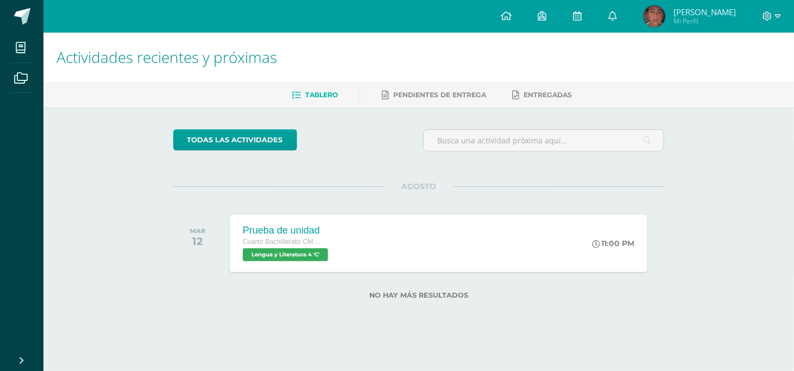
click at [704, 146] on div "Actividades recientes y próximas Tablero Pendientes de entrega Entregadas todas…" at bounding box center [418, 184] width 751 height 302
click at [615, 21] on span at bounding box center [612, 16] width 9 height 12
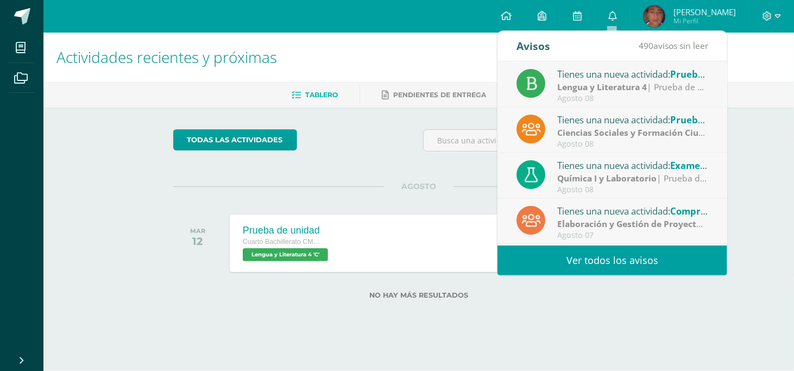
click at [607, 254] on link "Ver todos los avisos" at bounding box center [613, 261] width 230 height 30
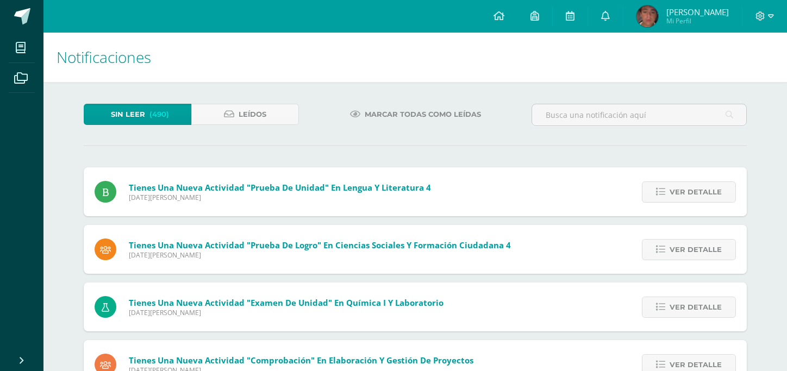
click at [607, 254] on div "Tienes una nueva actividad "Prueba de Logro" En Ciencias Sociales y Formación C…" at bounding box center [415, 249] width 663 height 49
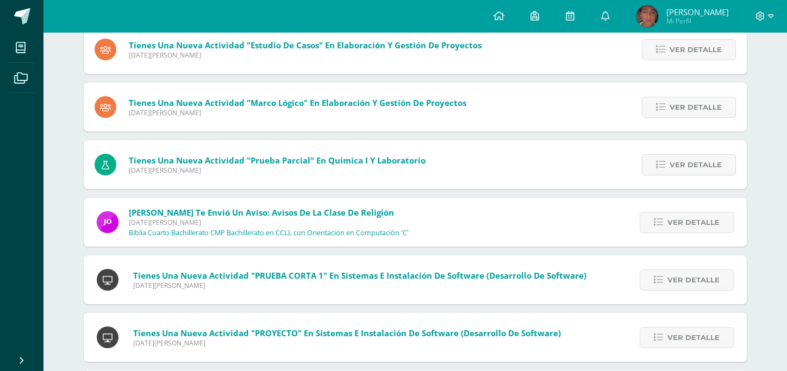
scroll to position [548, 0]
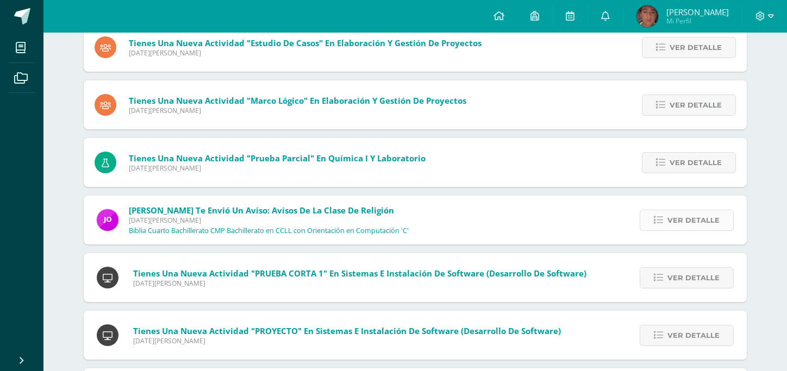
drag, startPoint x: 668, startPoint y: 204, endPoint x: 667, endPoint y: 216, distance: 12.0
click at [667, 216] on div "Ver detalle" at bounding box center [684, 220] width 123 height 49
click at [667, 219] on link "Ver detalle" at bounding box center [686, 220] width 94 height 21
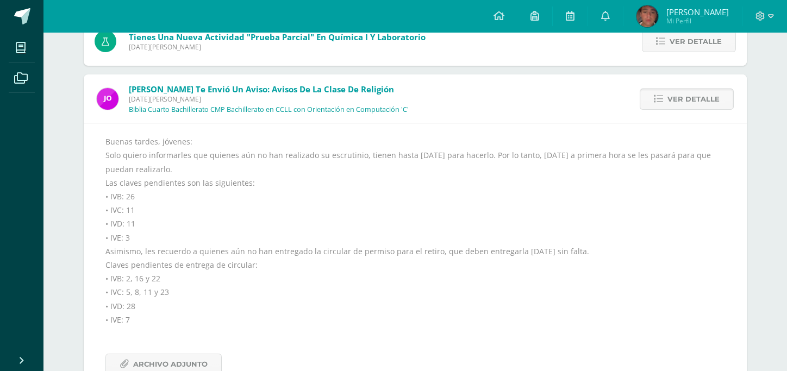
scroll to position [669, 0]
click at [703, 99] on span "Ver detalle" at bounding box center [693, 99] width 52 height 20
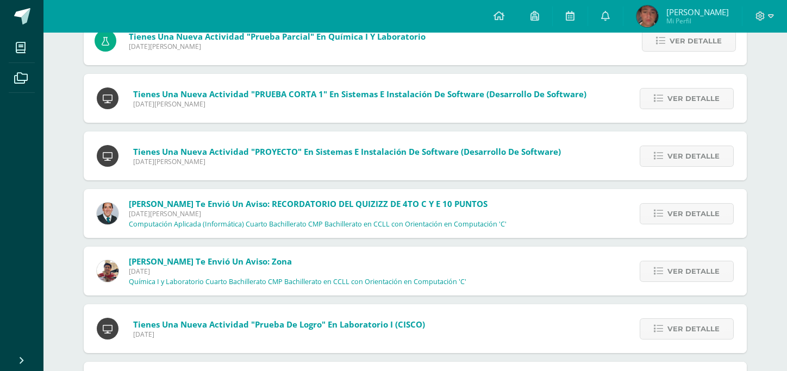
click at [703, 99] on span "Ver detalle" at bounding box center [693, 99] width 52 height 20
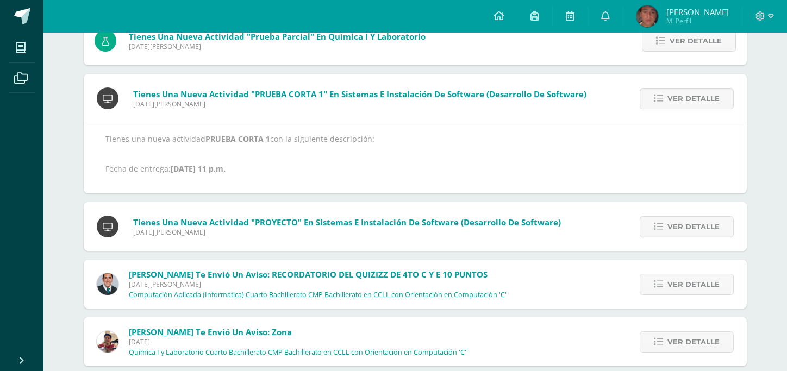
click at [703, 99] on span "Ver detalle" at bounding box center [693, 99] width 52 height 20
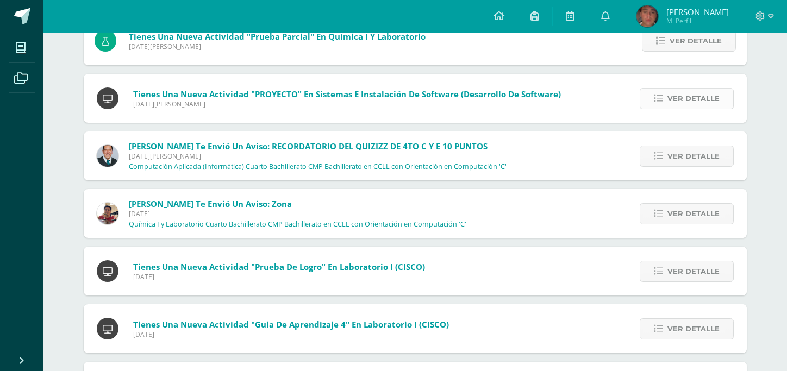
click at [688, 99] on span "Ver detalle" at bounding box center [693, 99] width 52 height 20
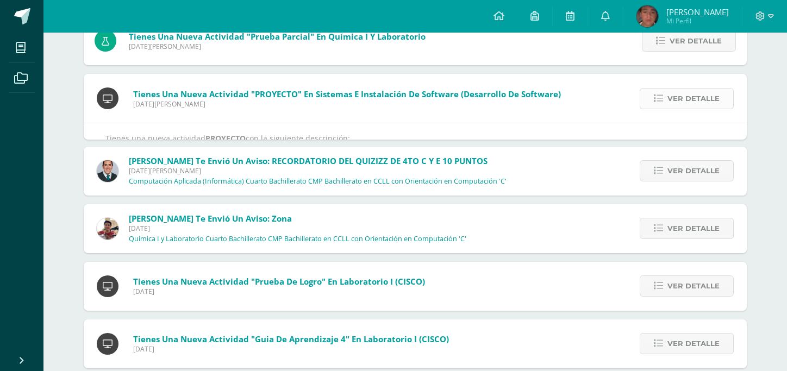
click at [688, 99] on span "Ver detalle" at bounding box center [693, 99] width 52 height 20
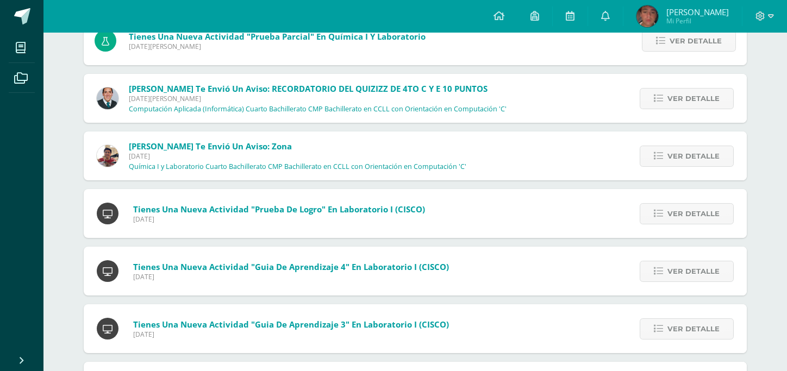
click at [688, 99] on span "Ver detalle" at bounding box center [693, 99] width 52 height 20
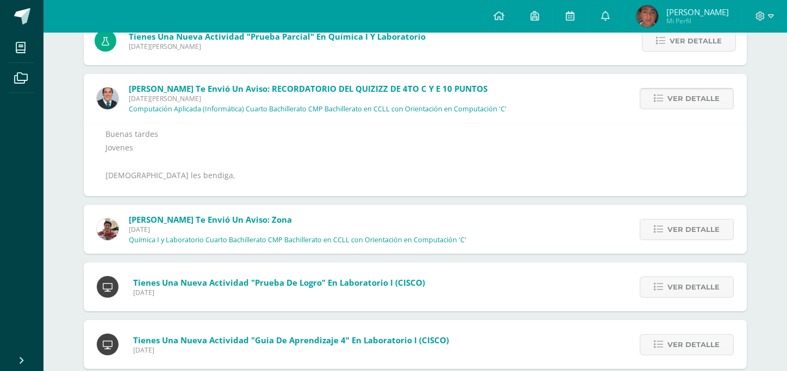
click at [688, 99] on span "Ver detalle" at bounding box center [693, 99] width 52 height 20
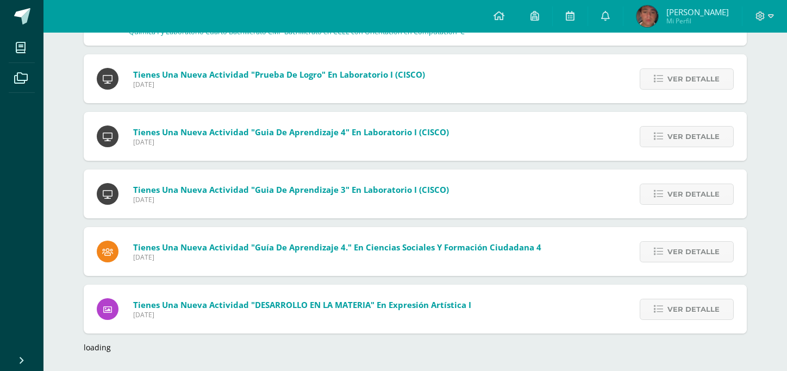
scroll to position [750, 0]
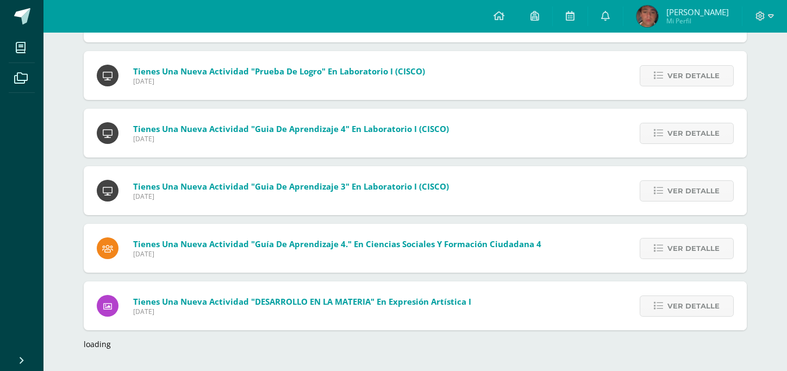
drag, startPoint x: 688, startPoint y: 99, endPoint x: 693, endPoint y: 86, distance: 14.4
click at [693, 78] on span "Ver detalle" at bounding box center [693, 76] width 52 height 20
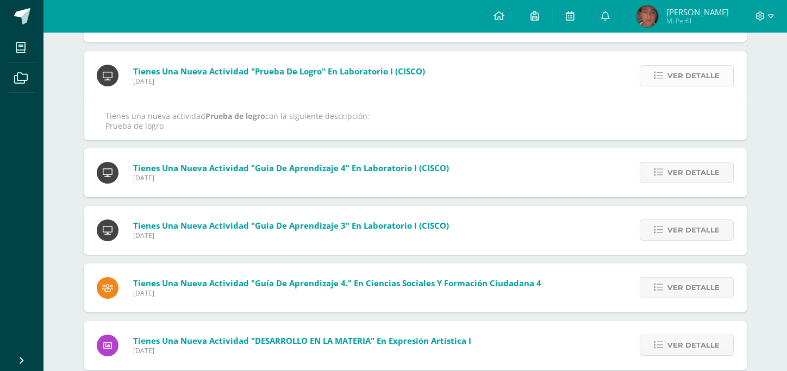
click at [693, 78] on span "Ver detalle" at bounding box center [693, 76] width 52 height 20
click at [693, 78] on div "Tienes una nueva actividad "Prueba de unidad" En Lengua y Literatura 4 Viernes …" at bounding box center [415, 191] width 663 height 1547
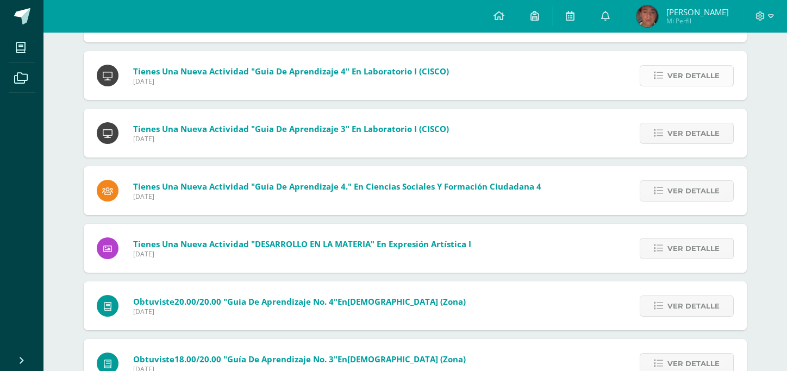
click at [693, 78] on span "Ver detalle" at bounding box center [693, 76] width 52 height 20
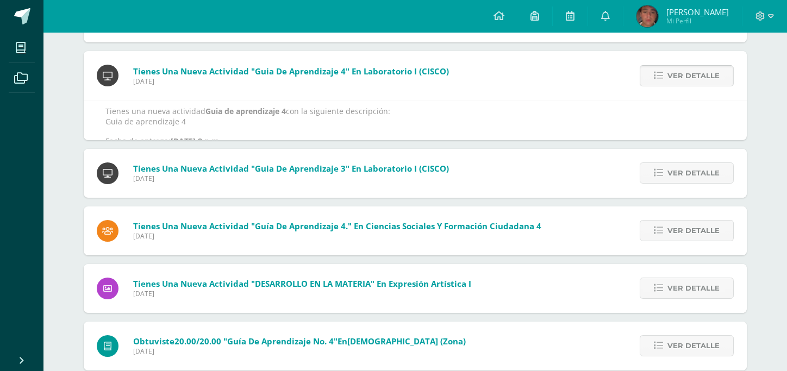
click at [693, 78] on span "Ver detalle" at bounding box center [693, 76] width 52 height 20
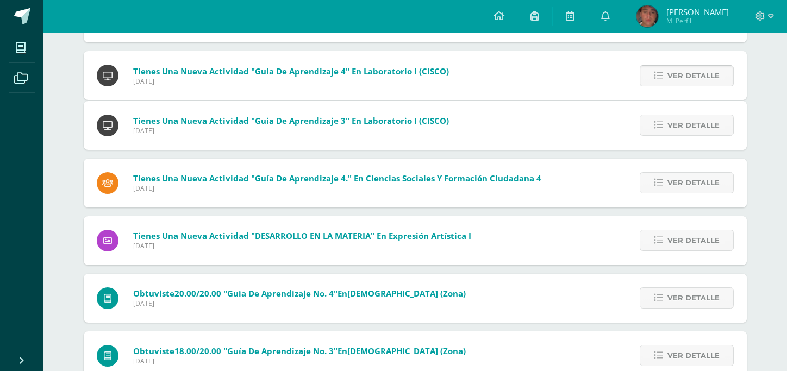
click at [693, 78] on div "Tienes una nueva actividad "Prueba de unidad" En Lengua y Literatura 4 Viernes …" at bounding box center [415, 139] width 663 height 1442
click at [693, 115] on span "Ver detalle" at bounding box center [693, 125] width 52 height 20
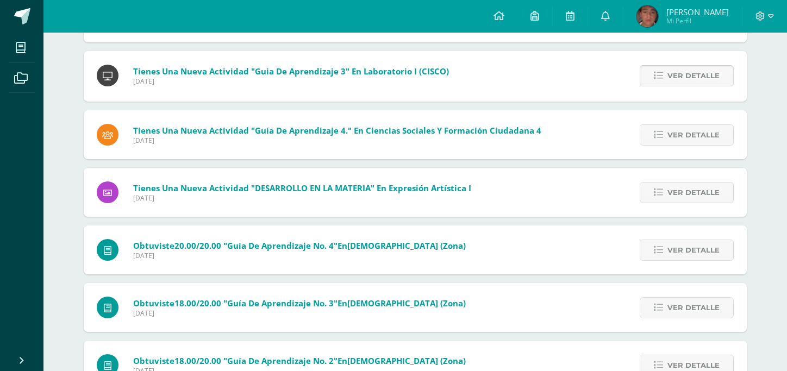
click at [693, 78] on span "Ver detalle" at bounding box center [693, 76] width 52 height 20
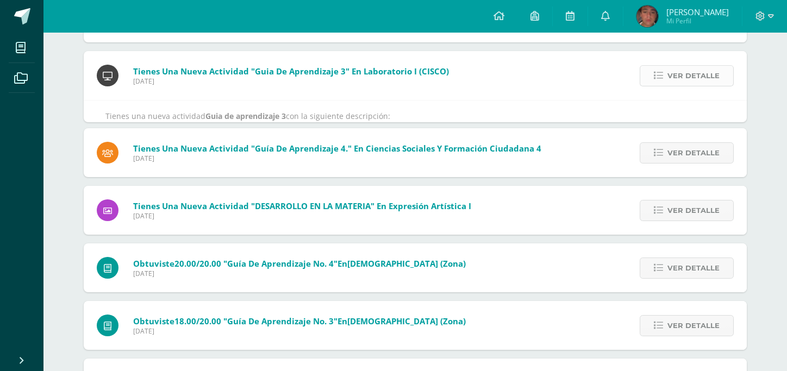
click at [693, 78] on span "Ver detalle" at bounding box center [693, 76] width 52 height 20
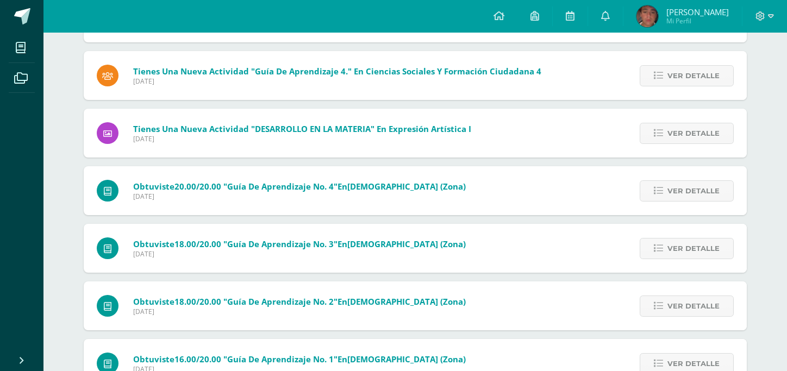
click at [693, 78] on div "Tienes una nueva actividad "Prueba de unidad" En Lengua y Literatura 4 Viernes …" at bounding box center [415, 85] width 663 height 1335
click at [693, 78] on span "Ver detalle" at bounding box center [693, 76] width 52 height 20
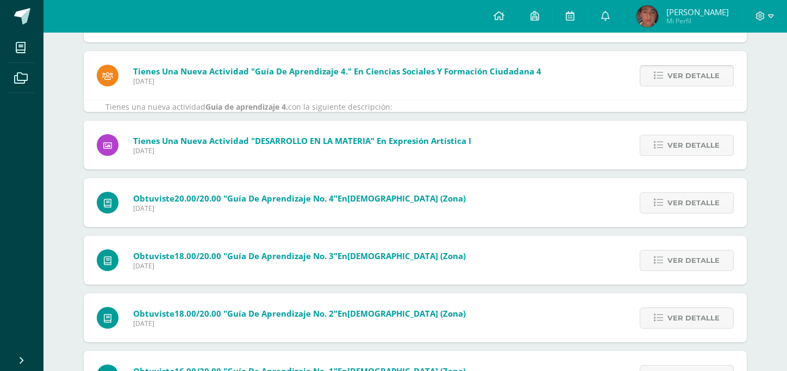
click at [693, 78] on span "Ver detalle" at bounding box center [693, 76] width 52 height 20
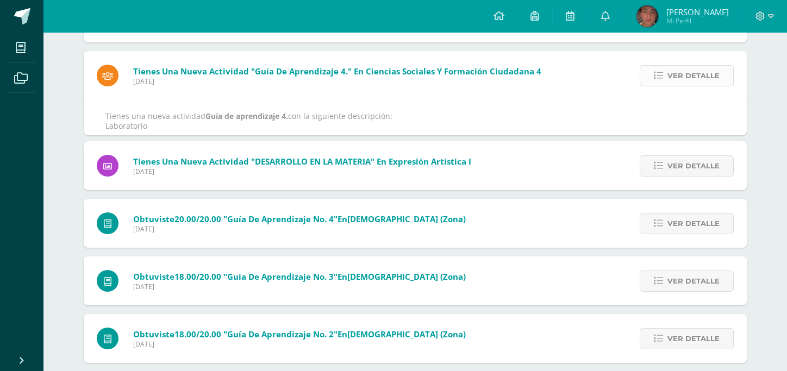
click at [693, 78] on div "Tienes una nueva actividad "Prueba de unidad" En Lengua y Literatura 4 Viernes …" at bounding box center [415, 101] width 663 height 1367
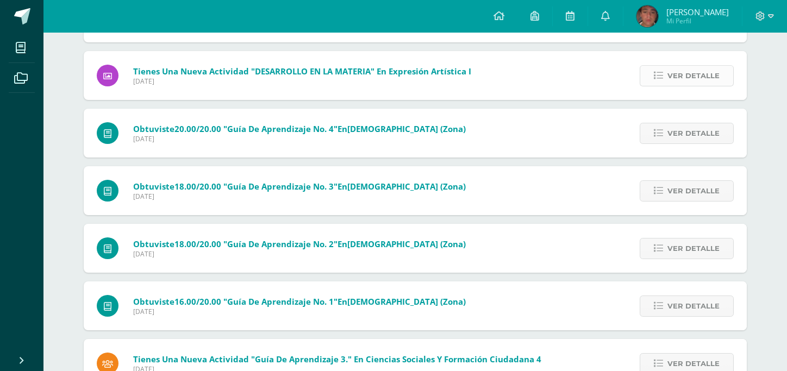
click at [693, 78] on span "Ver detalle" at bounding box center [693, 76] width 52 height 20
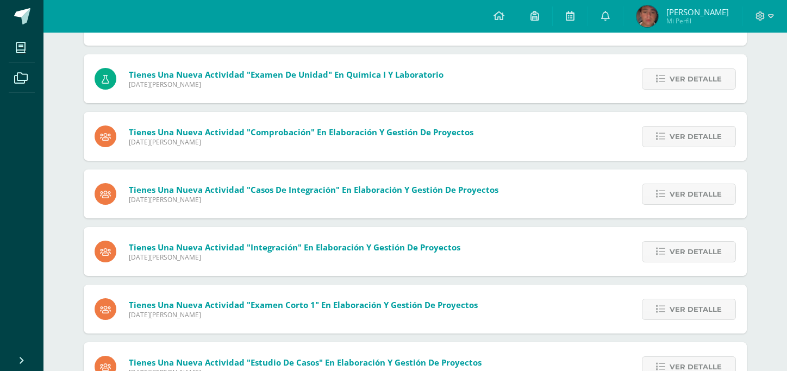
scroll to position [0, 0]
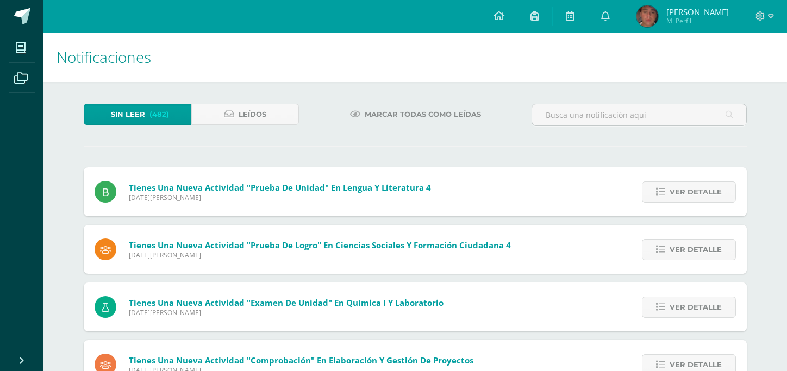
click at [410, 114] on span "Marcar todas como leídas" at bounding box center [423, 114] width 116 height 20
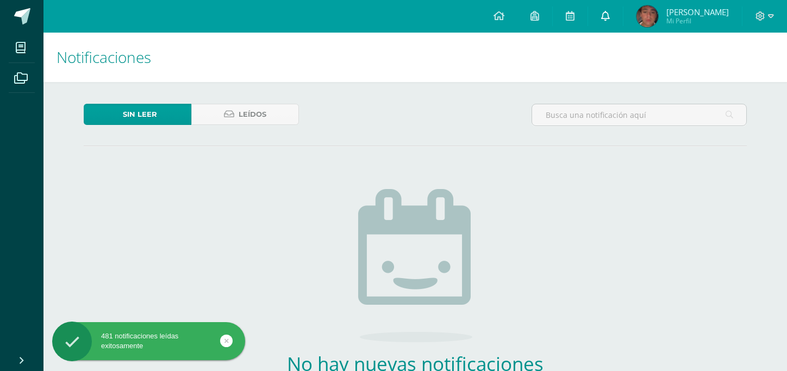
click at [610, 21] on link at bounding box center [605, 16] width 35 height 33
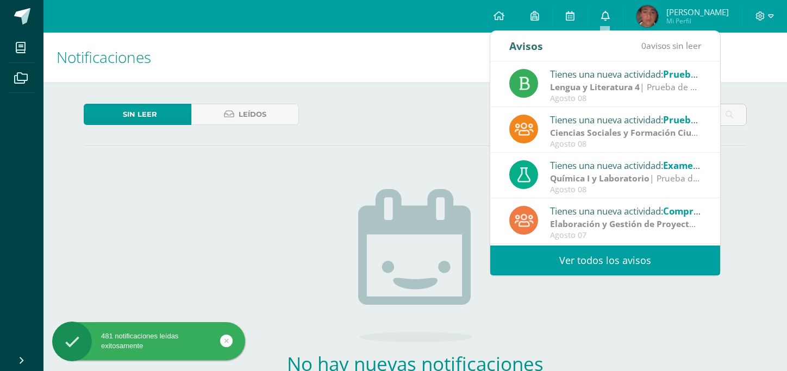
click at [610, 21] on link at bounding box center [605, 16] width 35 height 33
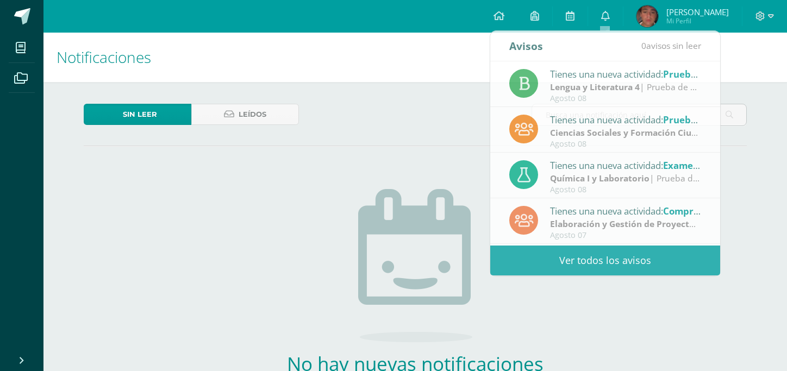
click at [741, 151] on div "Sin leer Leídos No hay nuevas notificaciones ¡Felicidades! no hay nuevas notifi…" at bounding box center [415, 274] width 706 height 384
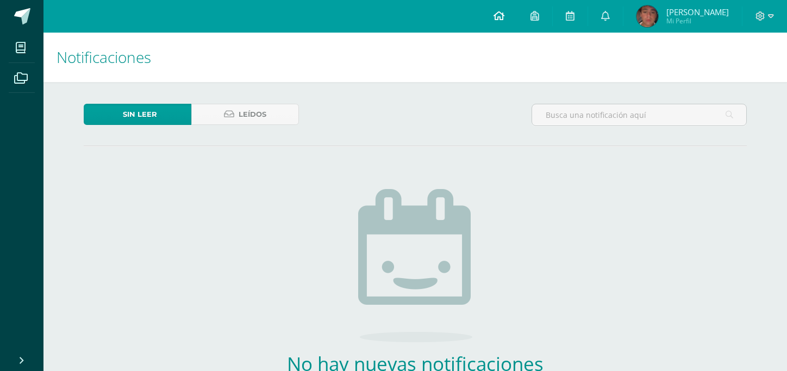
click at [491, 15] on link at bounding box center [498, 16] width 37 height 33
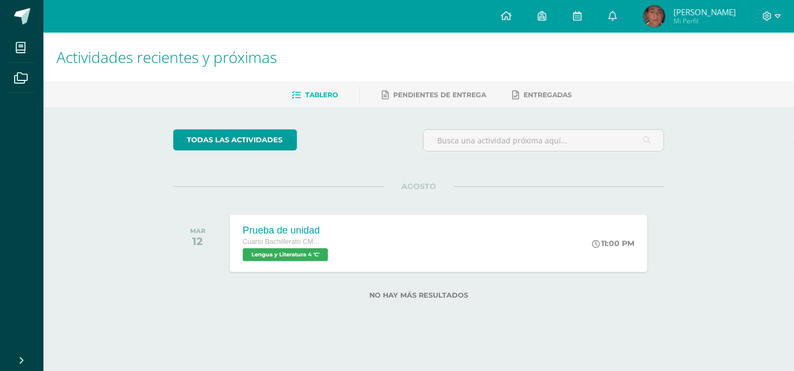
click at [774, 118] on div "Actividades recientes y próximas Tablero Pendientes de entrega Entregadas todas…" at bounding box center [418, 184] width 751 height 302
click at [724, 178] on div "Actividades recientes y próximas Tablero Pendientes de entrega Entregadas todas…" at bounding box center [418, 184] width 751 height 302
